Goal: Transaction & Acquisition: Purchase product/service

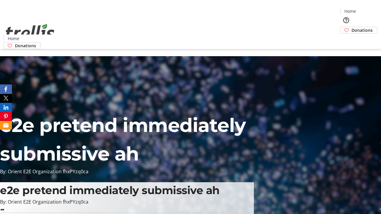
click at [351, 27] on span "Donations" at bounding box center [361, 30] width 21 height 6
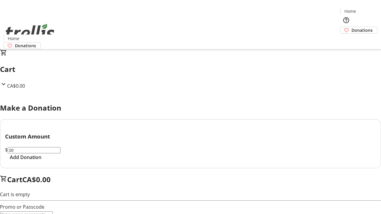
click at [41, 161] on span "Add Donation" at bounding box center [26, 157] width 32 height 7
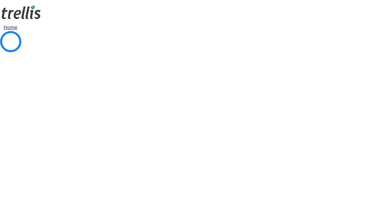
select select "CA"
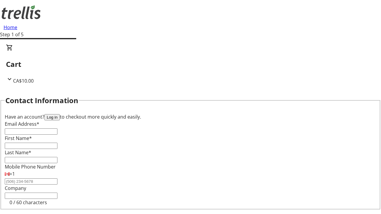
click at [60, 114] on button "Log in" at bounding box center [51, 117] width 15 height 6
